Goal: Task Accomplishment & Management: Manage account settings

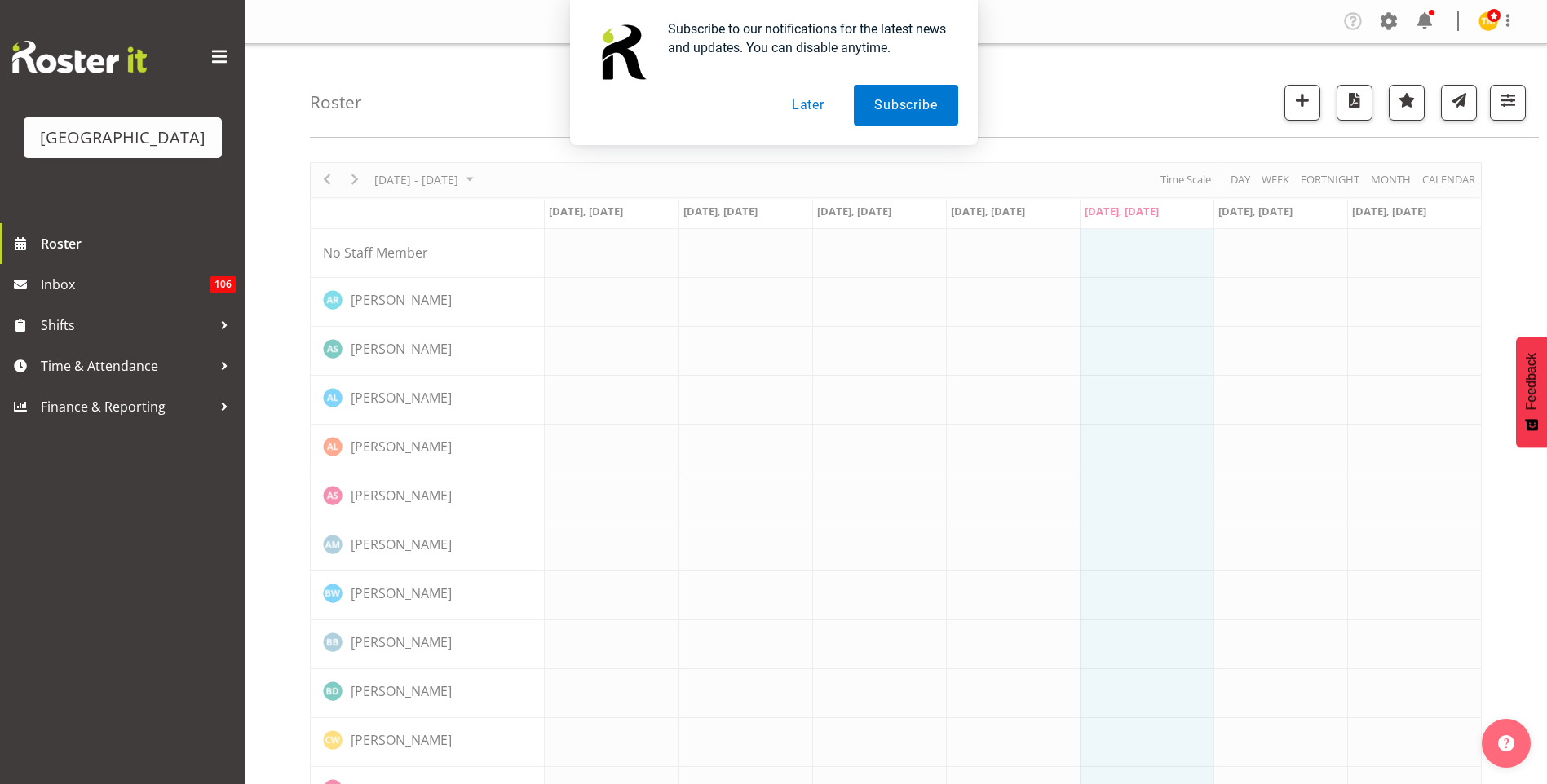
click at [821, 104] on button "Later" at bounding box center [808, 105] width 73 height 41
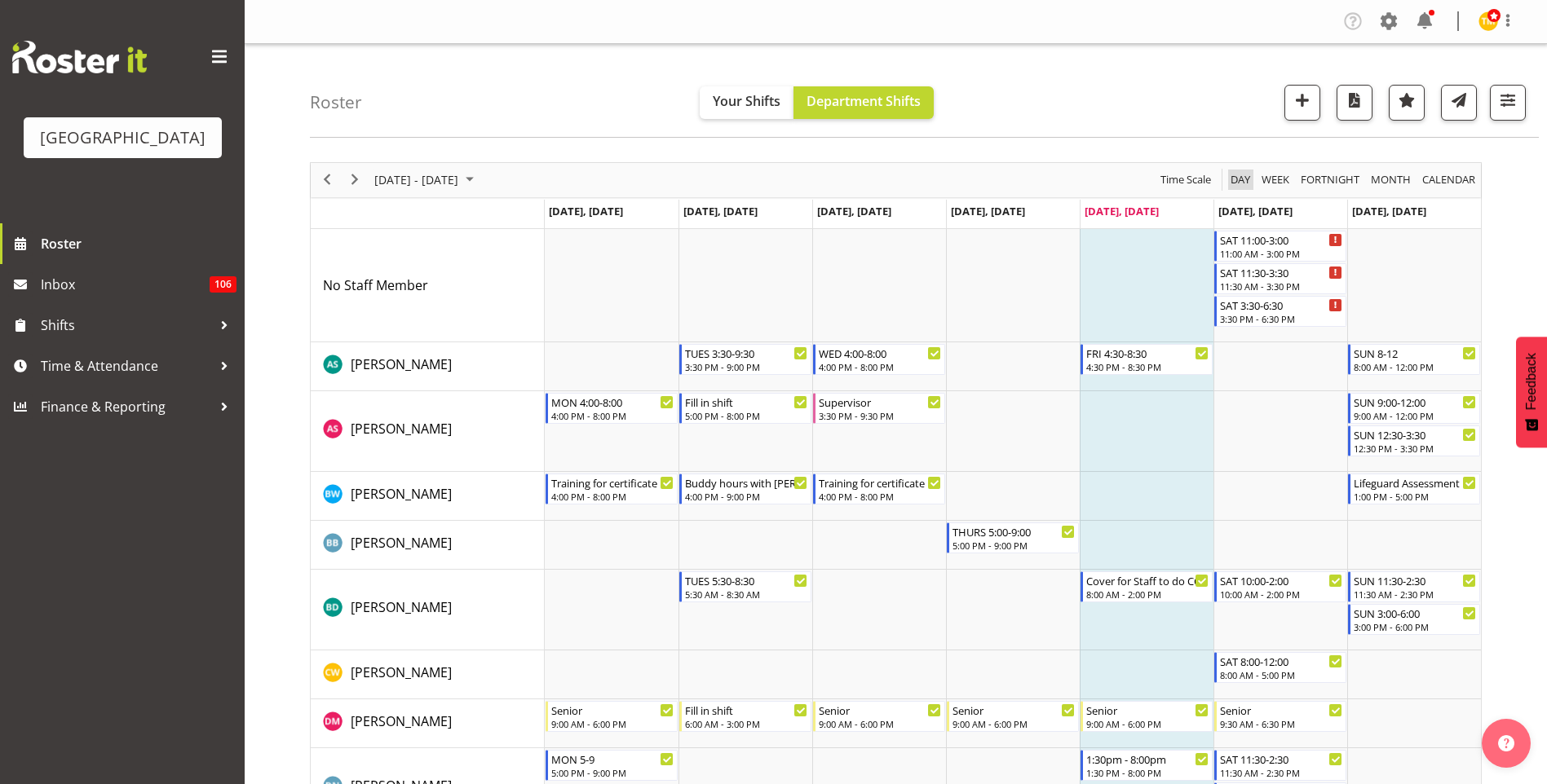
click at [1232, 182] on span "Day" at bounding box center [1240, 179] width 23 height 20
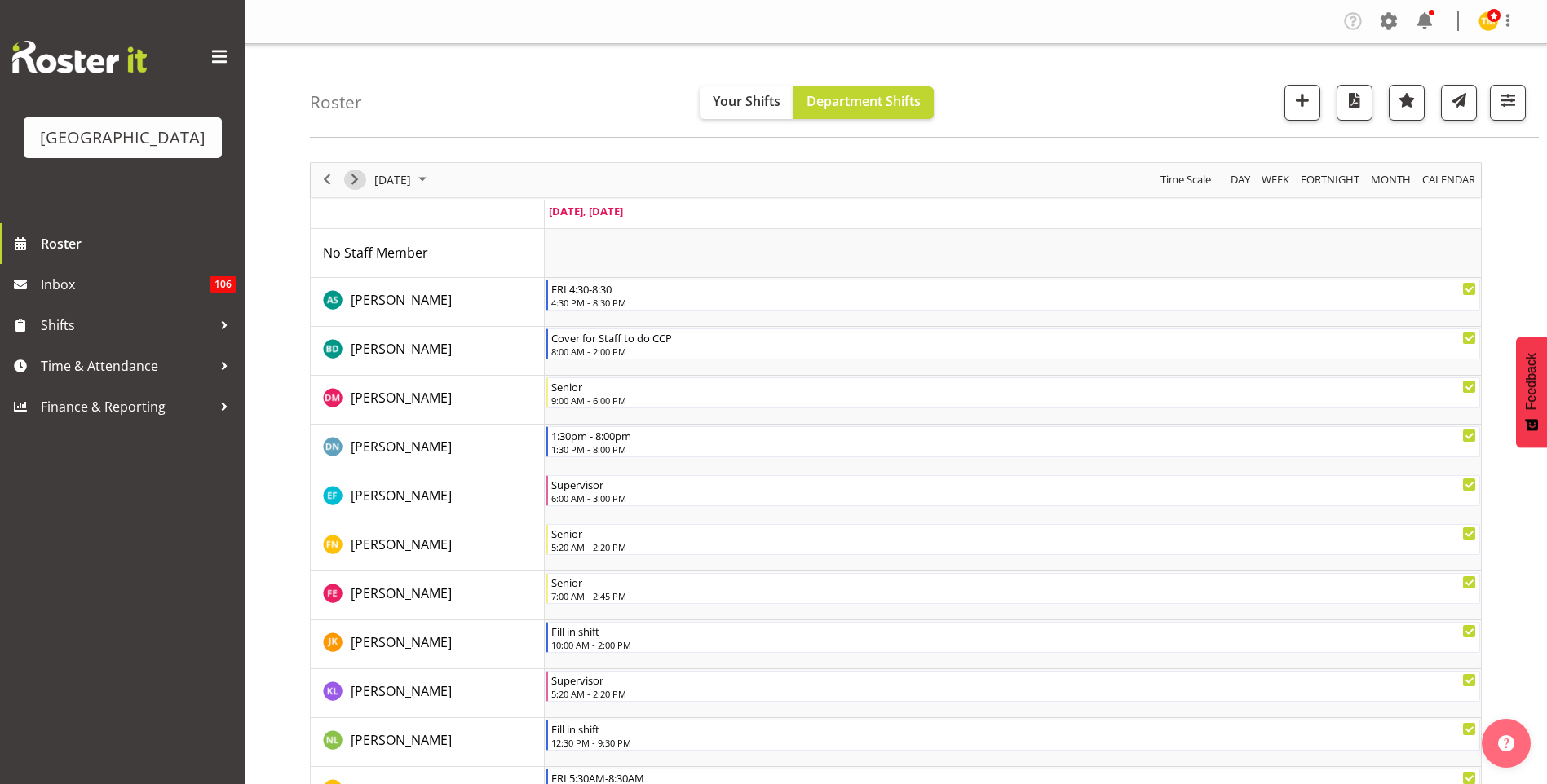
click at [351, 183] on span "Next" at bounding box center [355, 179] width 19 height 20
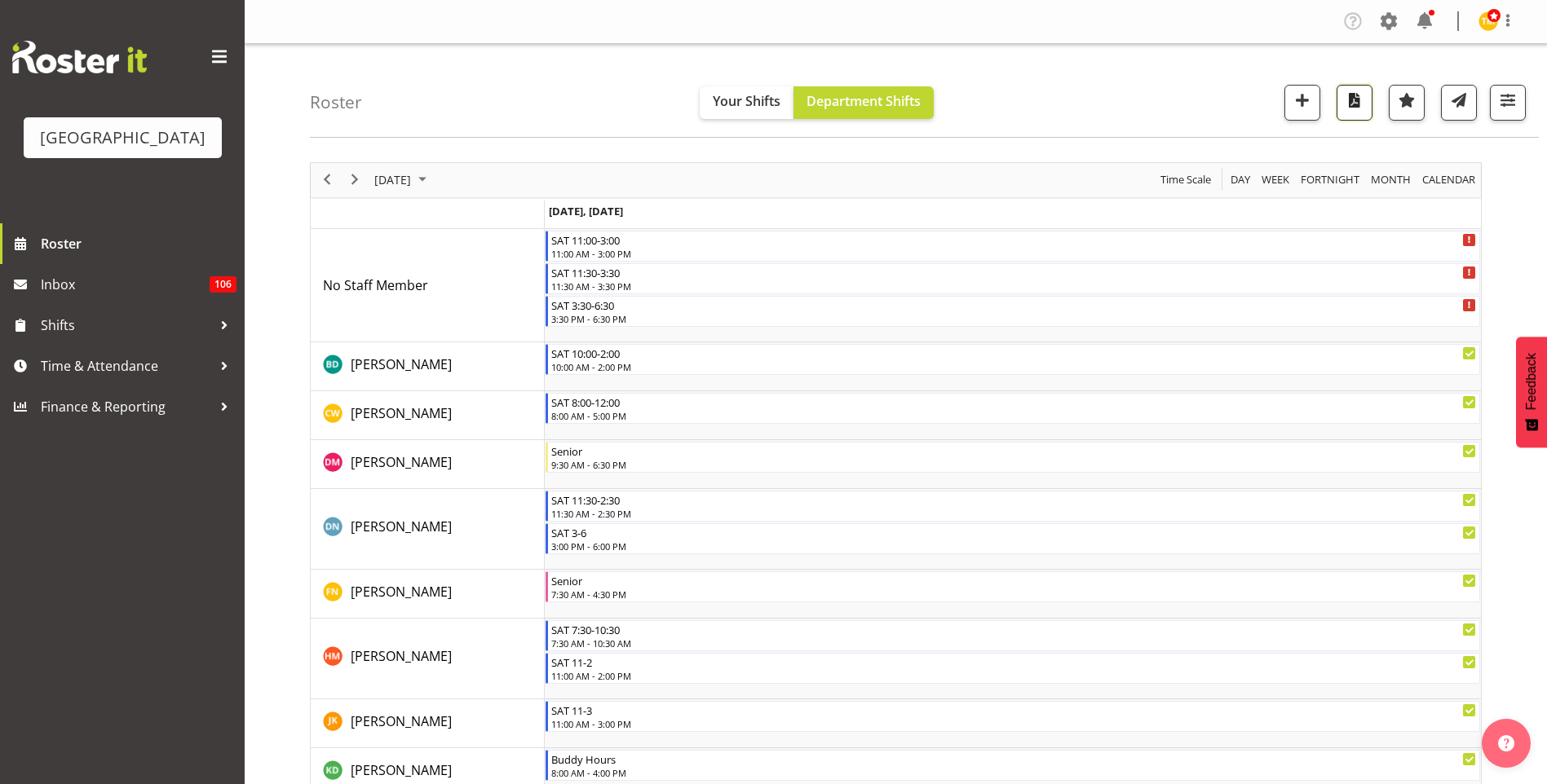
click at [1355, 104] on span "button" at bounding box center [1355, 101] width 21 height 21
click at [1464, 108] on span "button" at bounding box center [1459, 101] width 21 height 21
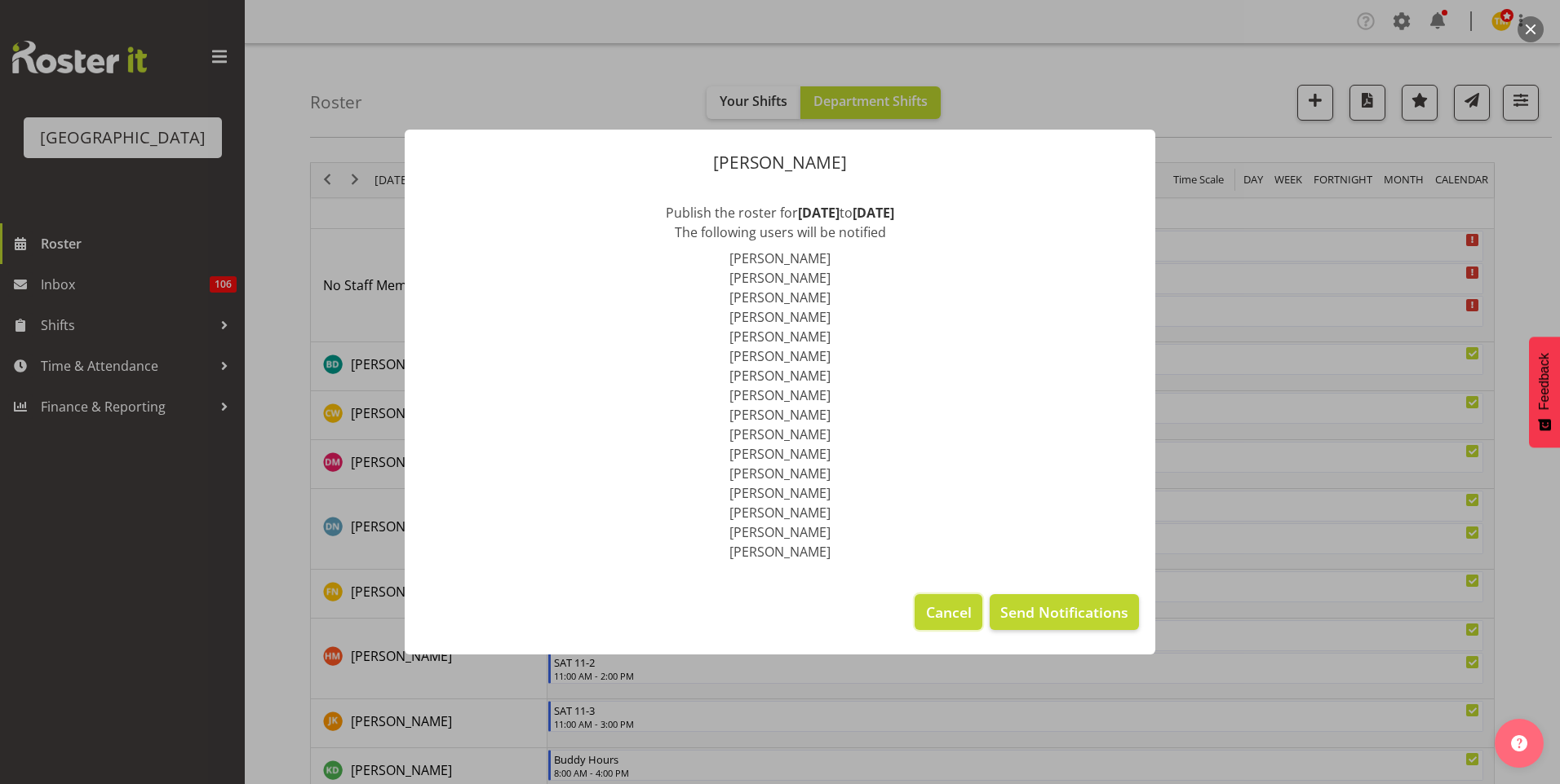
click at [951, 608] on span "Cancel" at bounding box center [949, 612] width 46 height 21
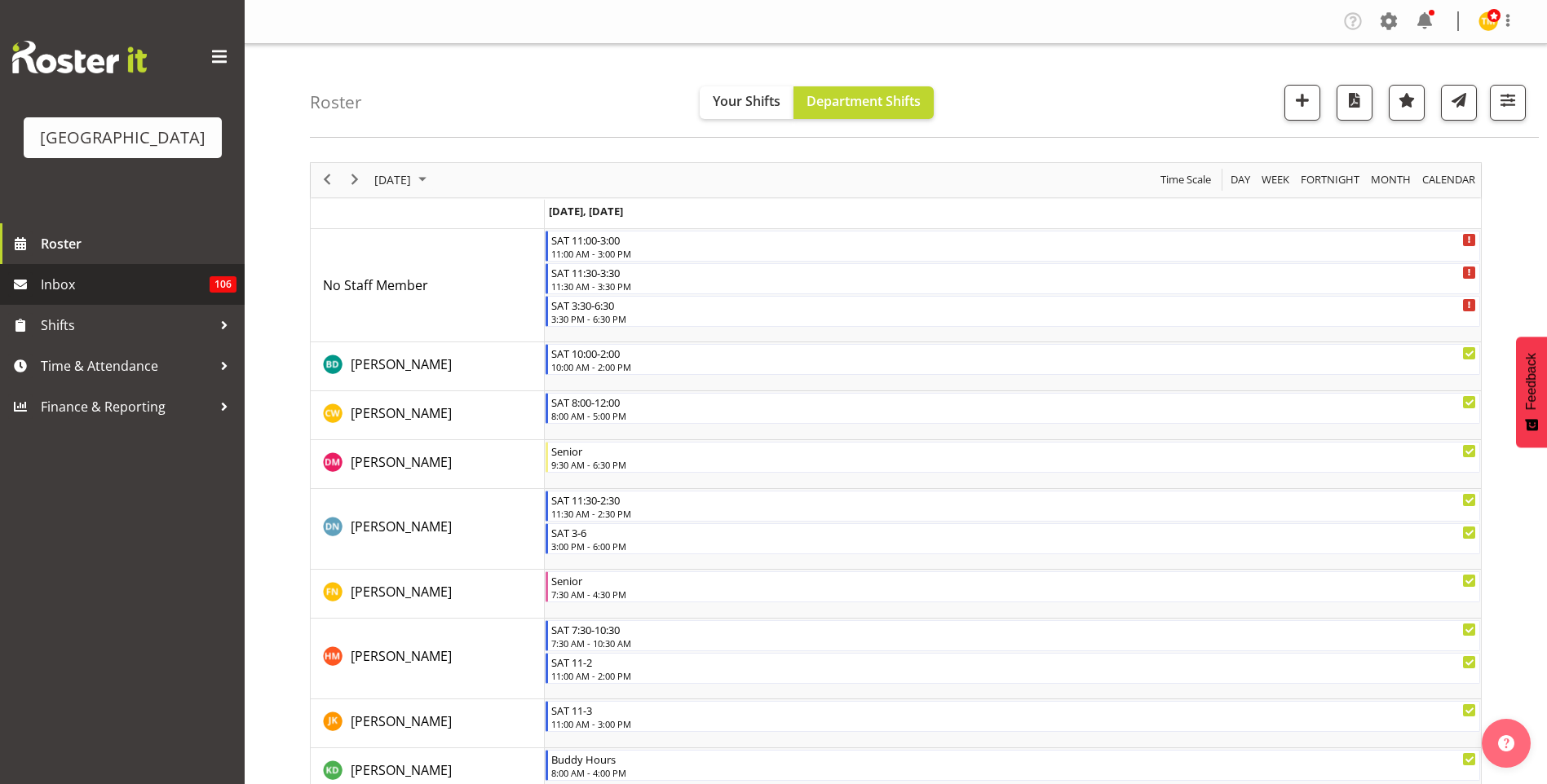
click at [56, 281] on span "Inbox" at bounding box center [124, 285] width 168 height 25
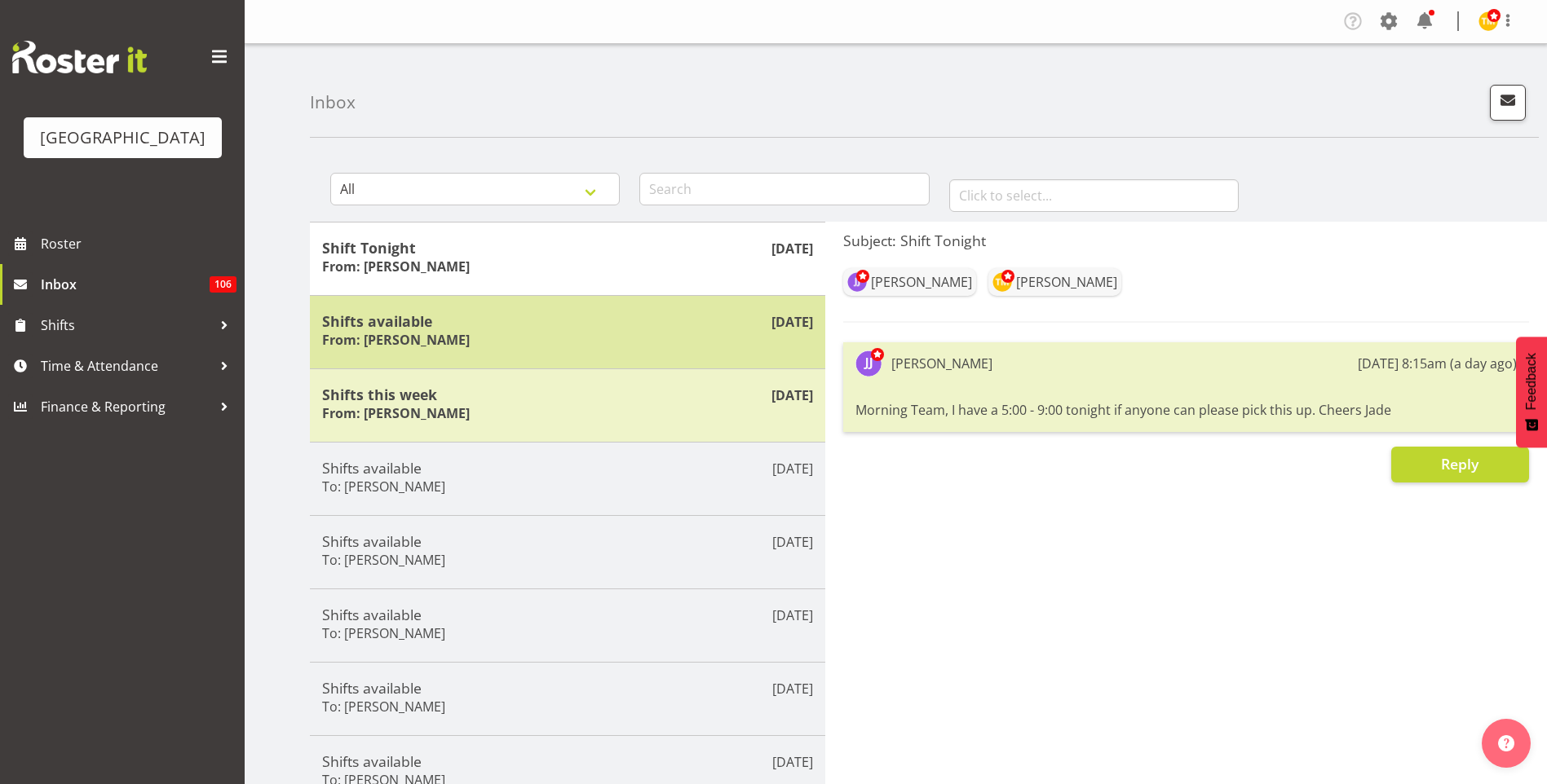
click at [545, 342] on div "Shifts available From: [PERSON_NAME]" at bounding box center [567, 332] width 491 height 40
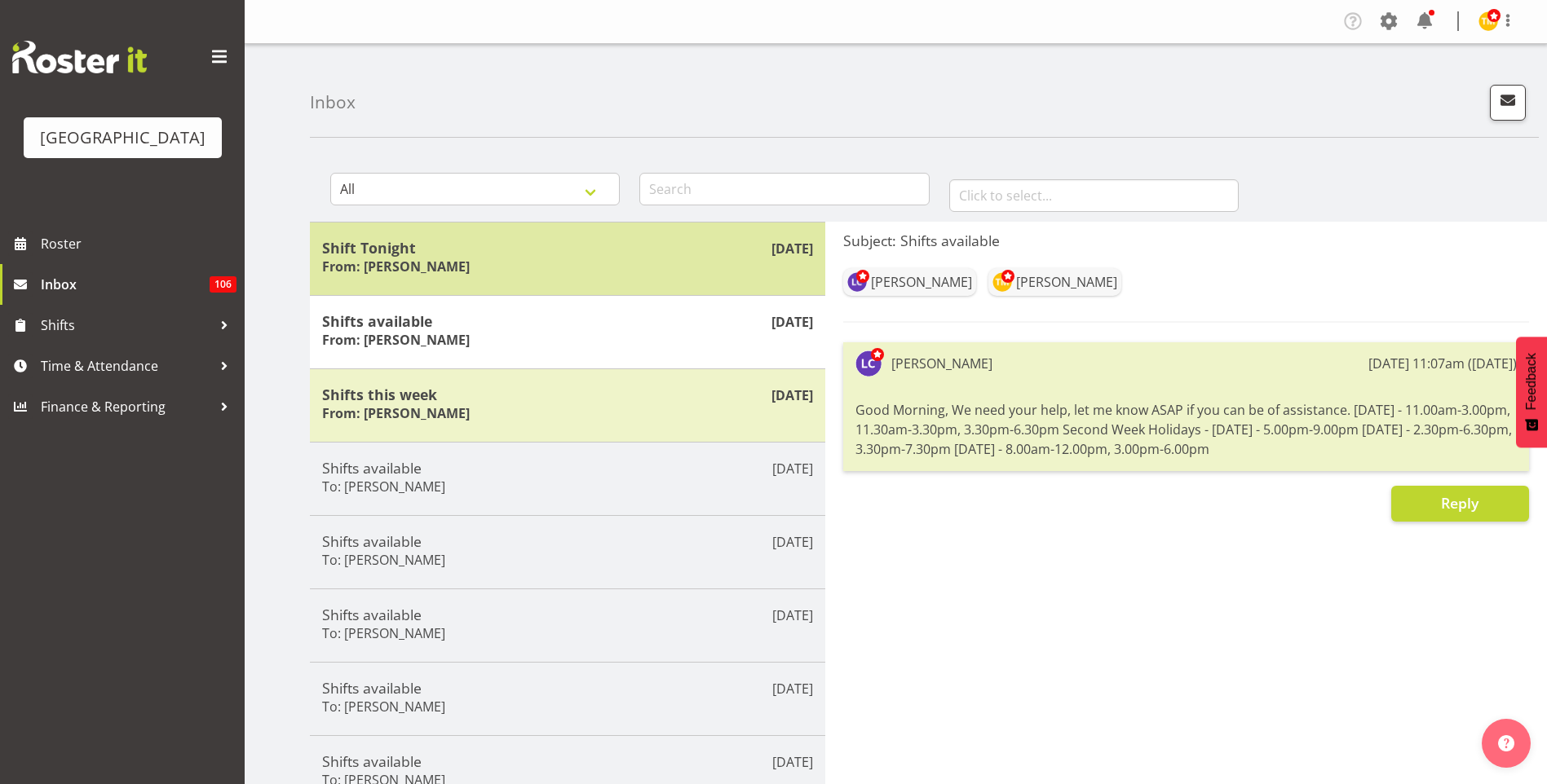
click at [527, 252] on h5 "Shift Tonight" at bounding box center [567, 248] width 491 height 18
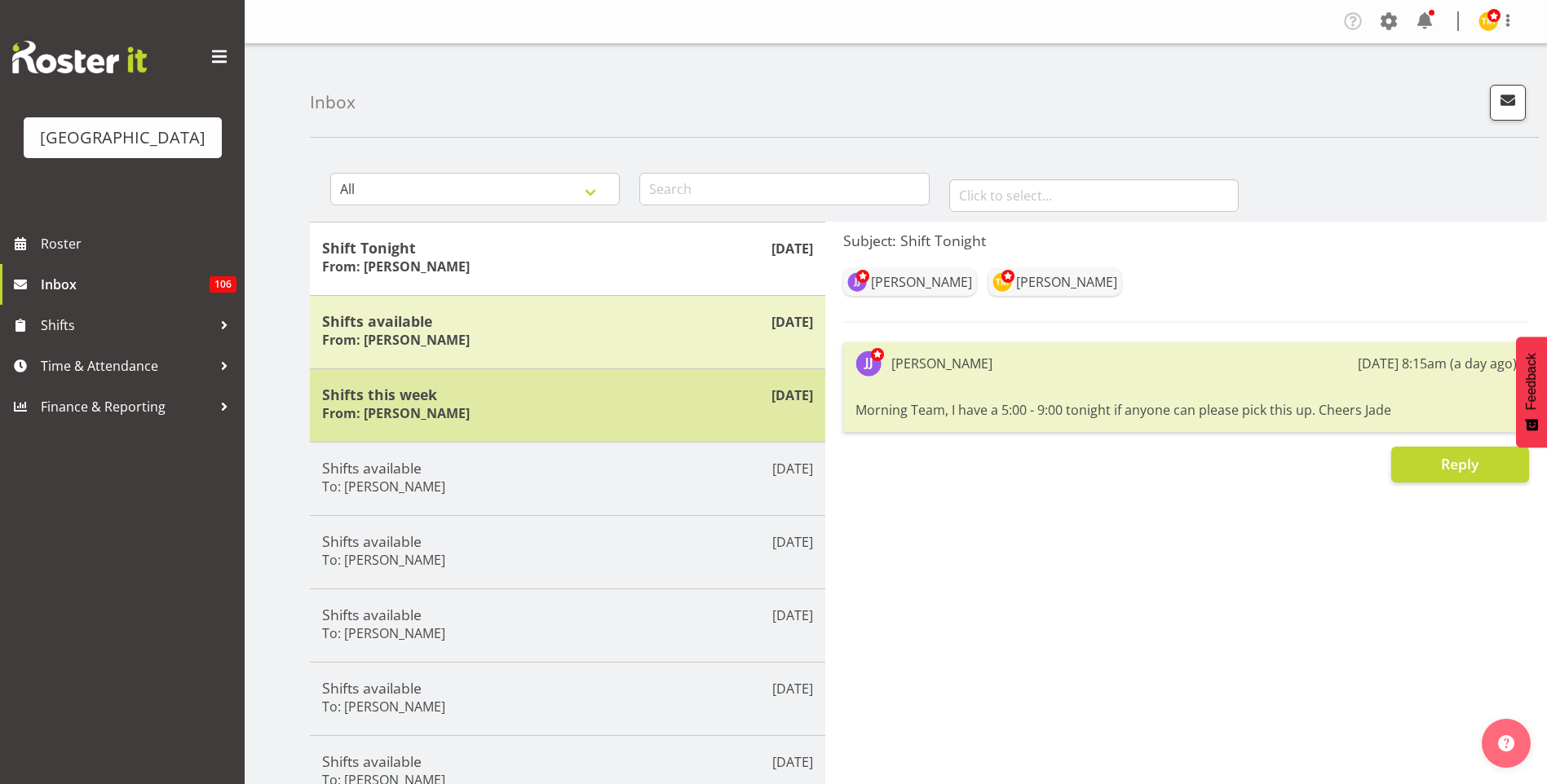
click at [581, 399] on h5 "Shifts this week" at bounding box center [567, 394] width 491 height 18
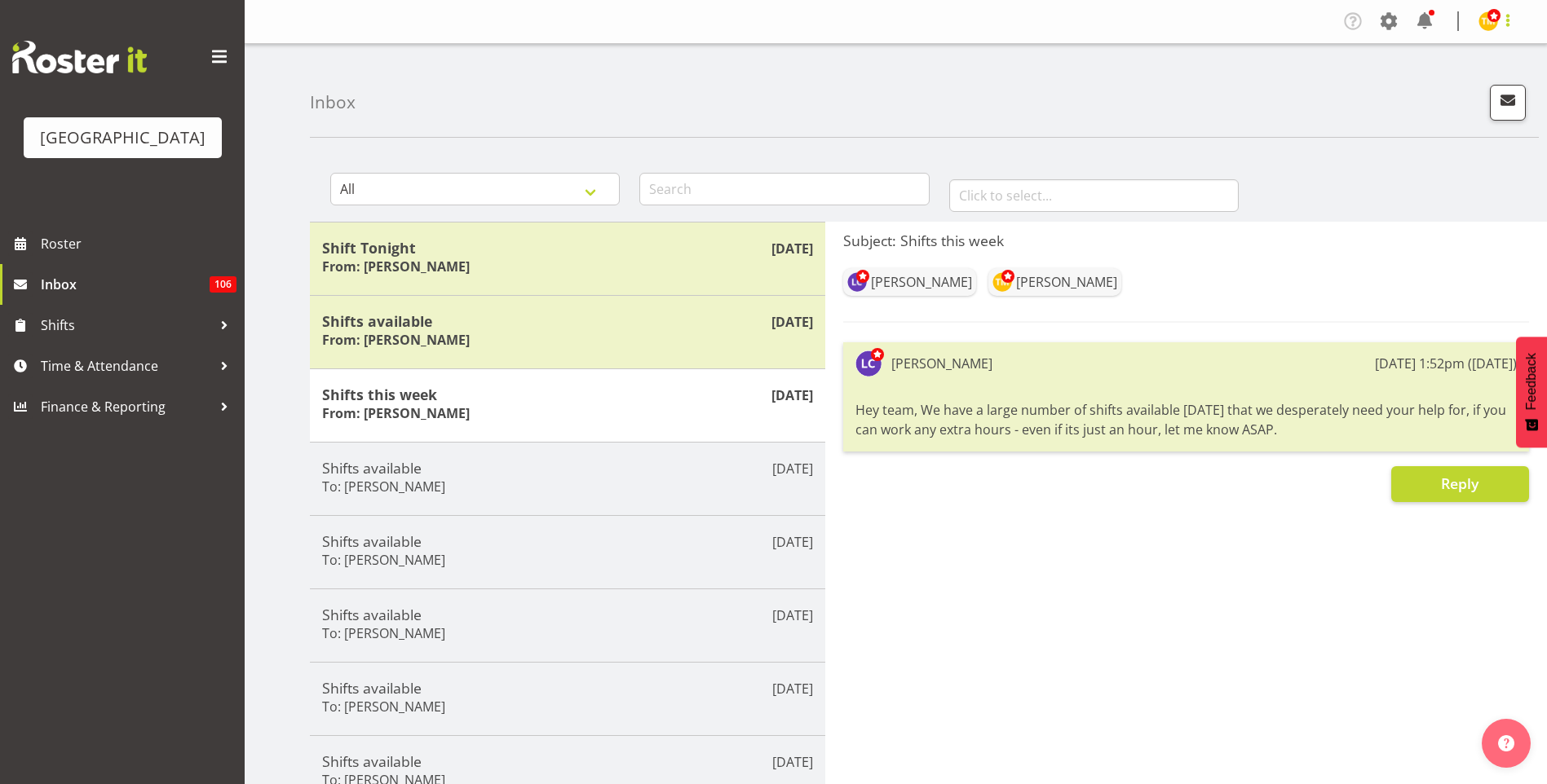
click at [1502, 26] on span at bounding box center [1507, 20] width 19 height 19
click at [1433, 92] on link "Log Out" at bounding box center [1439, 85] width 156 height 29
